Goal: Find specific page/section: Find specific page/section

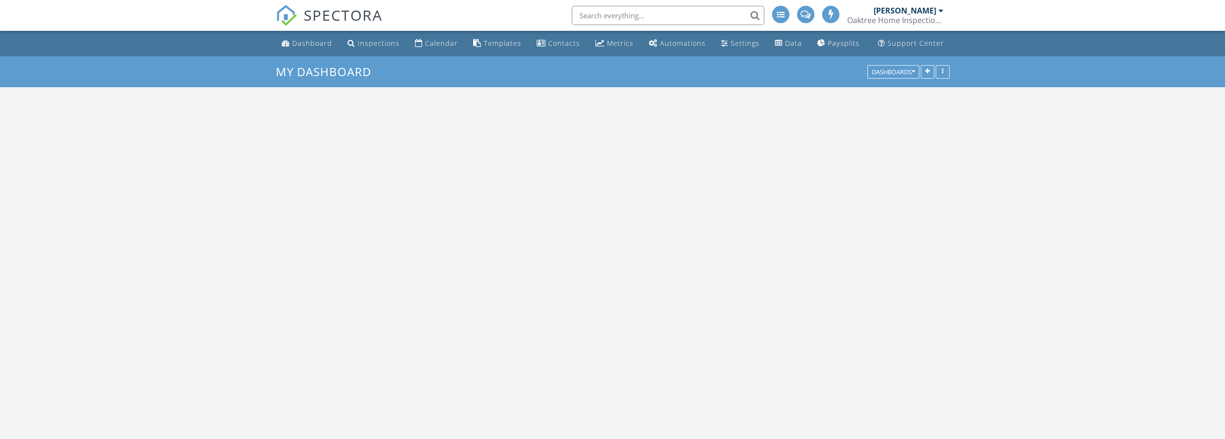
scroll to position [987, 1240]
click at [717, 18] on input "text" at bounding box center [668, 15] width 193 height 19
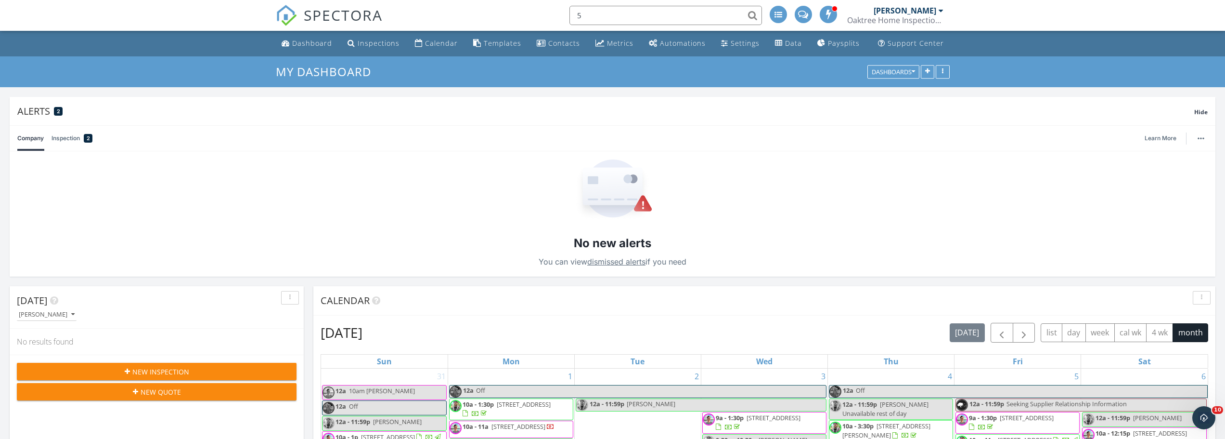
scroll to position [0, 0]
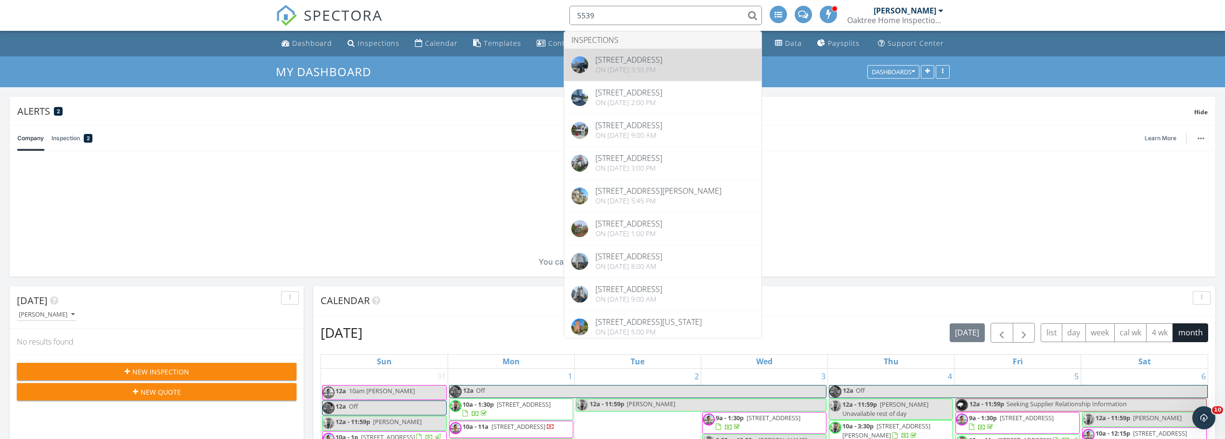
type input "5539"
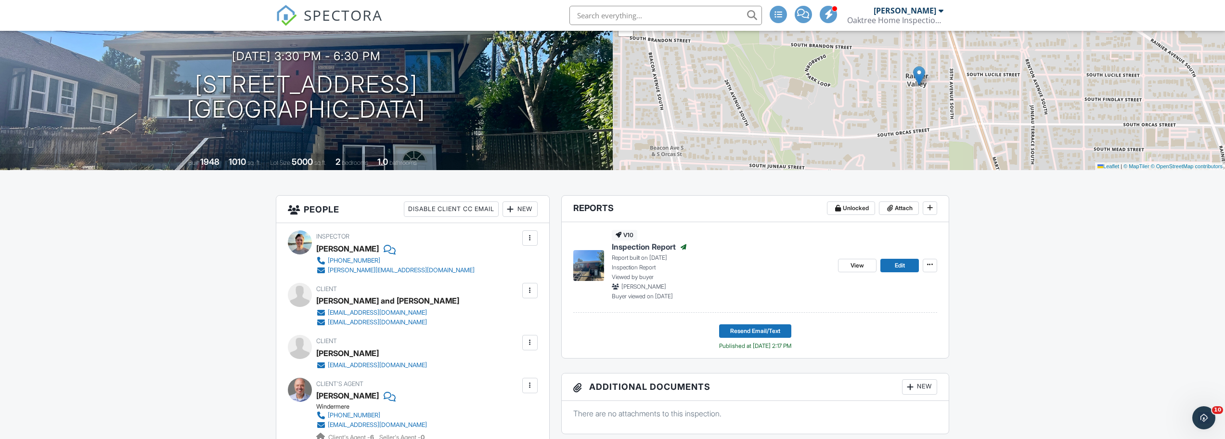
scroll to position [48, 0]
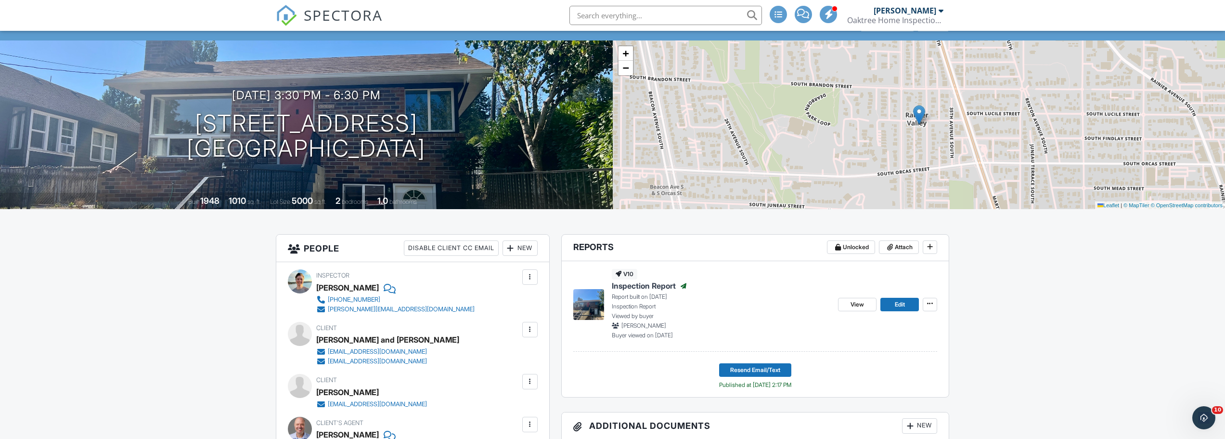
click at [613, 18] on input "text" at bounding box center [665, 15] width 193 height 19
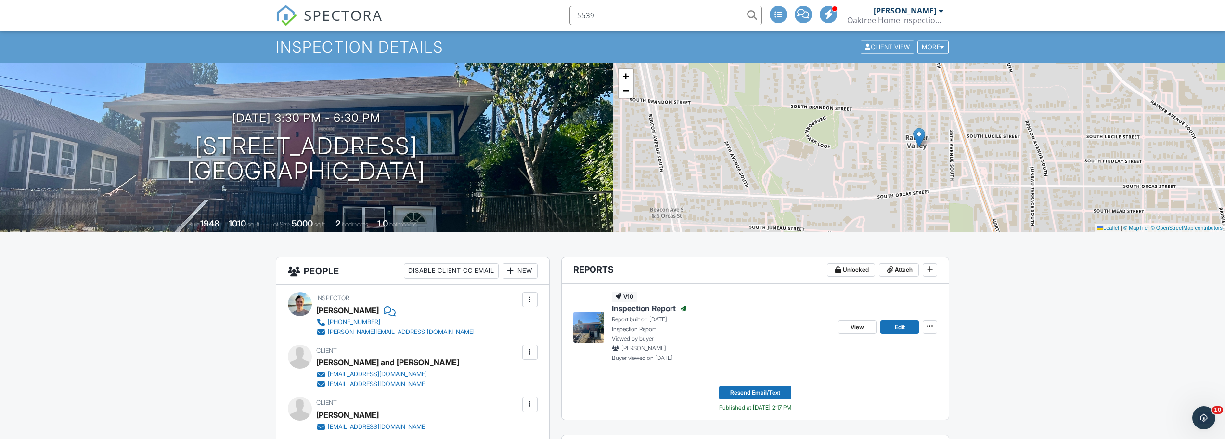
scroll to position [0, 0]
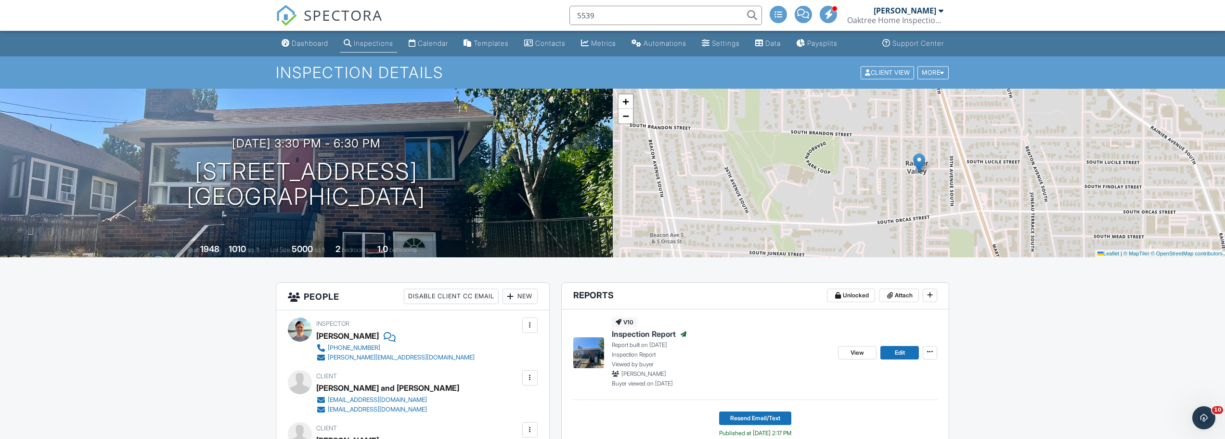
click at [618, 20] on input "5539" at bounding box center [665, 15] width 193 height 19
click at [579, 15] on input "5539" at bounding box center [665, 15] width 193 height 19
click at [607, 16] on input "5539" at bounding box center [665, 15] width 193 height 19
type input "5"
click at [607, 16] on input "5539" at bounding box center [665, 15] width 193 height 19
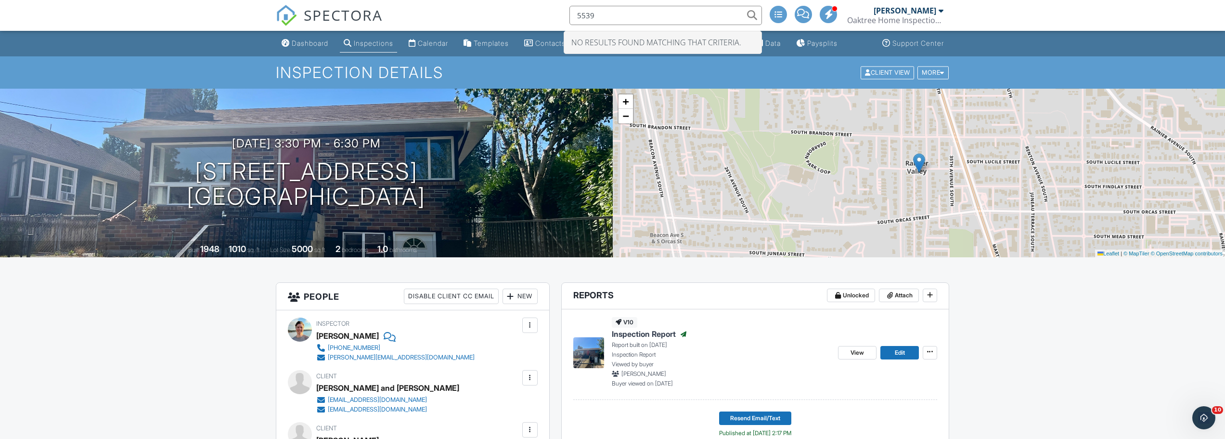
click at [607, 14] on input "5539" at bounding box center [665, 15] width 193 height 19
type input "5539"
